Goal: Find specific page/section: Find specific page/section

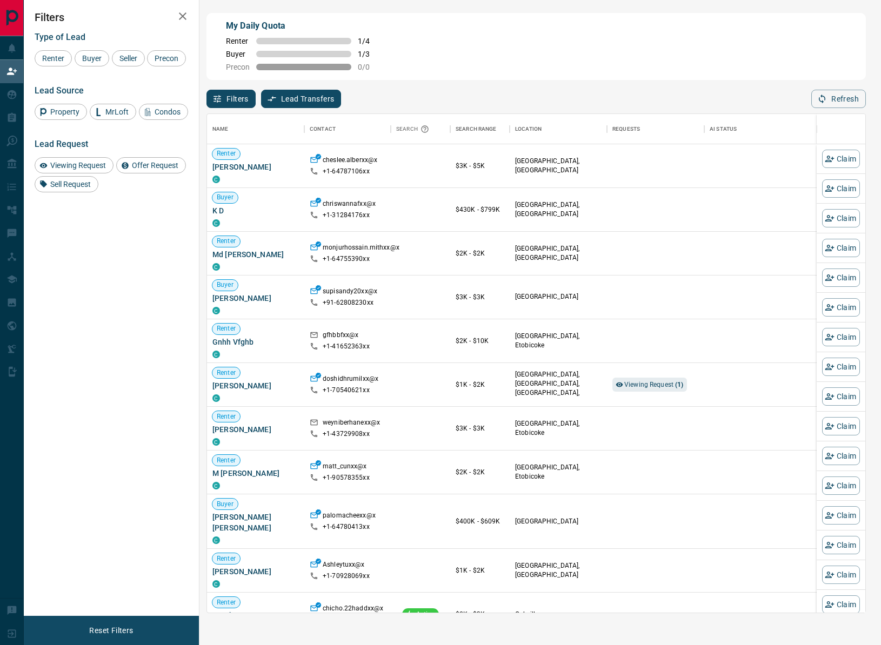
scroll to position [499, 658]
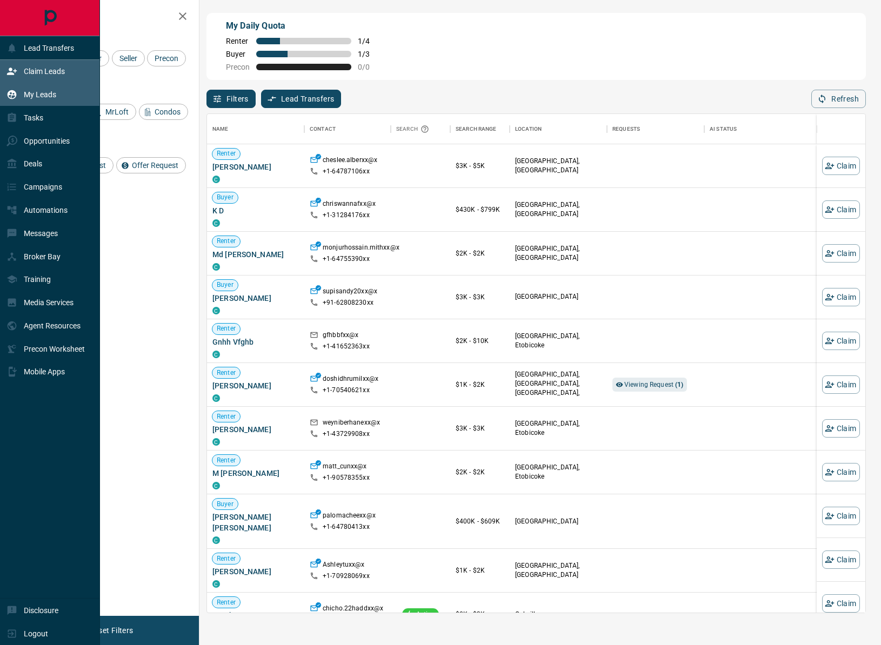
click at [21, 88] on div "My Leads" at bounding box center [31, 95] width 50 height 18
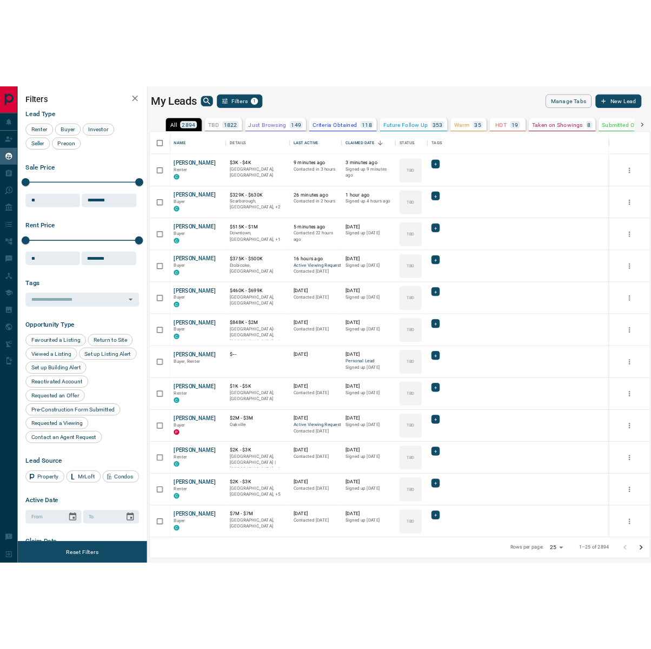
scroll to position [548, 677]
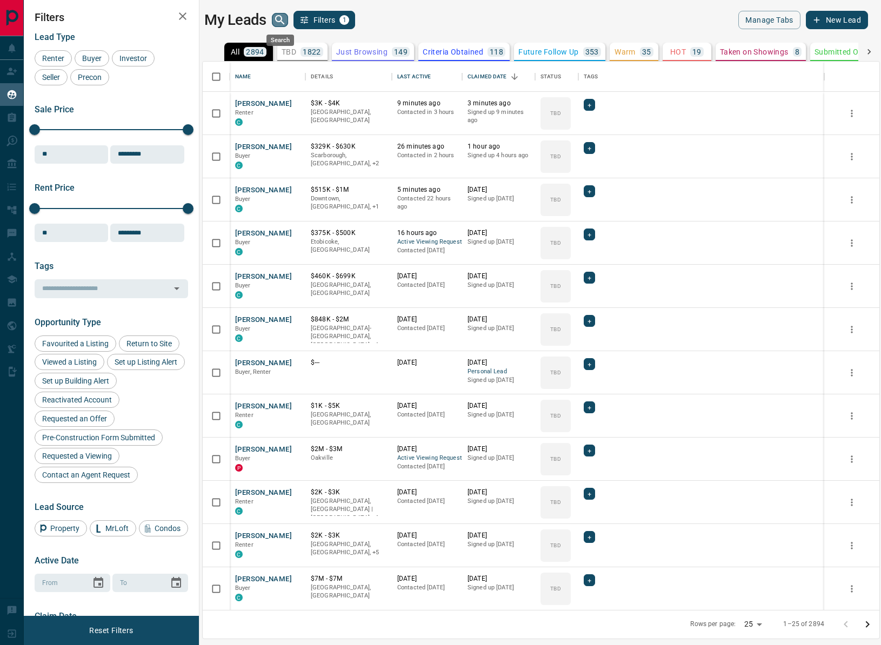
click at [274, 18] on icon "search button" at bounding box center [279, 20] width 13 height 13
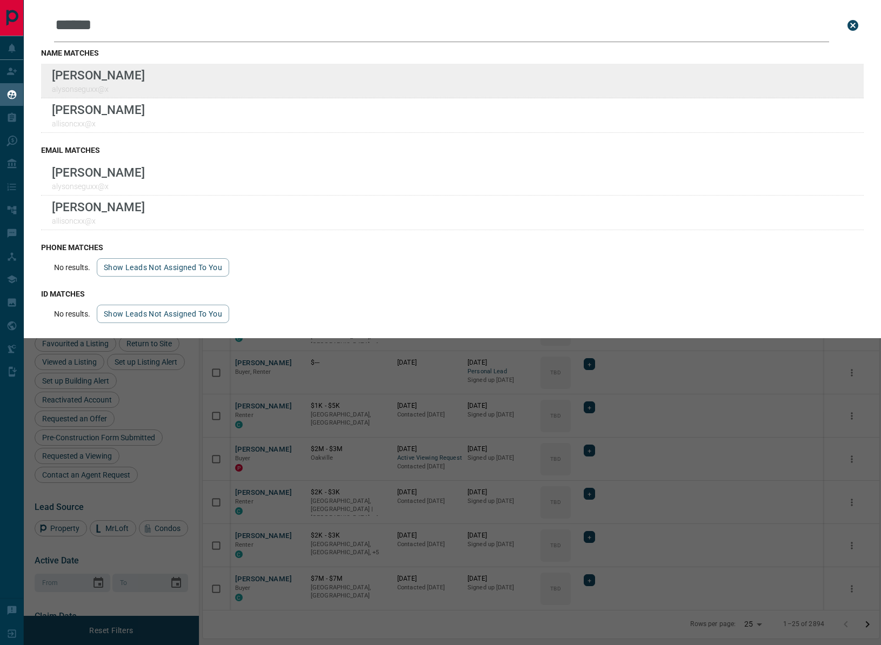
type input "******"
click at [0, 0] on div "Lead Transfers Claim Leads My Leads Tasks Opportunities Deals Campaigns Automat…" at bounding box center [440, 316] width 881 height 632
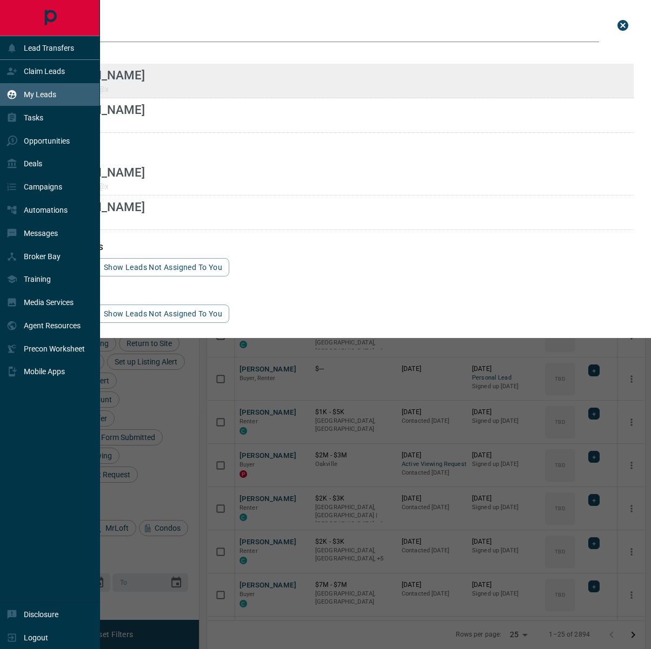
scroll to position [553, 438]
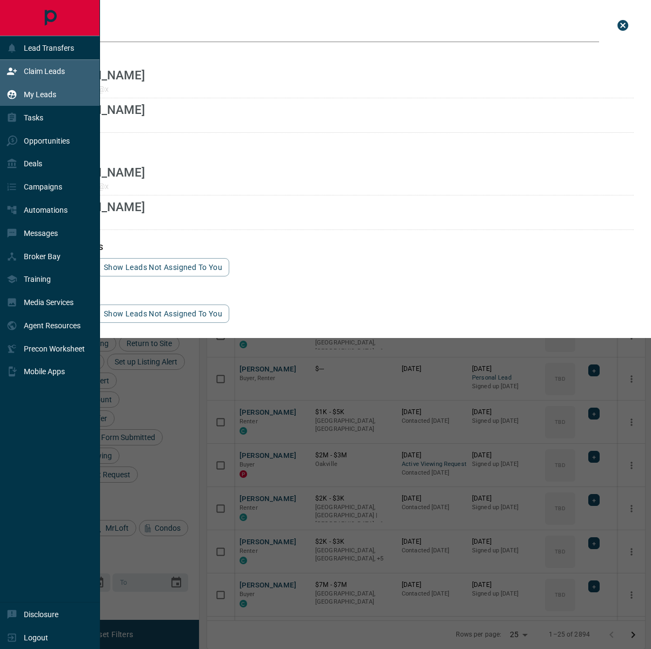
click at [35, 70] on p "Claim Leads" at bounding box center [44, 71] width 41 height 9
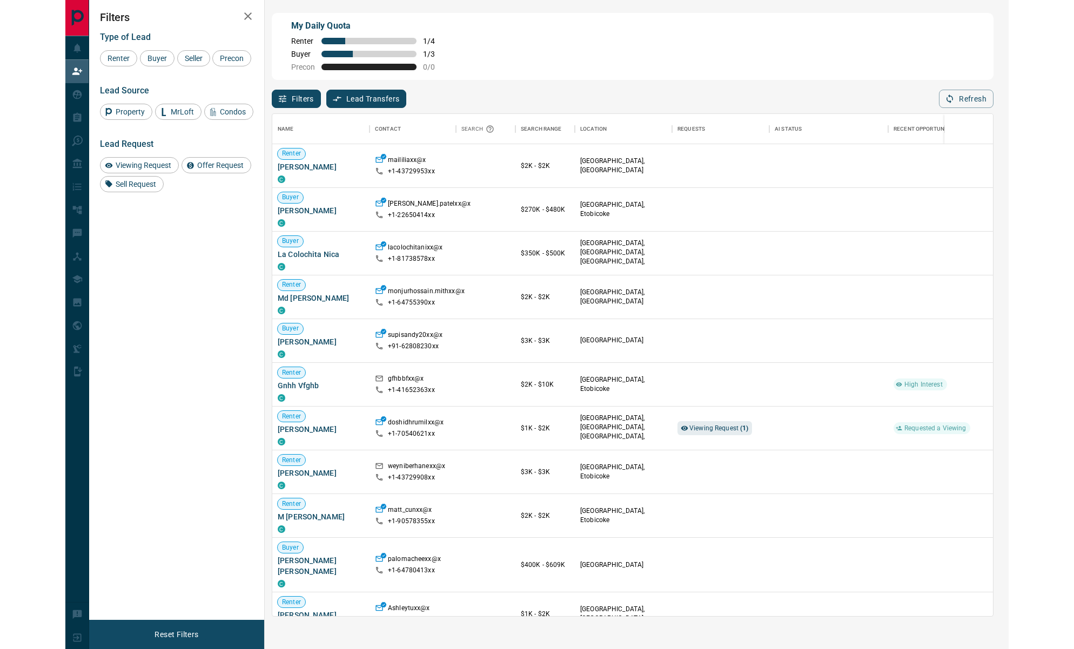
scroll to position [502, 852]
